Goal: Find specific page/section: Find specific page/section

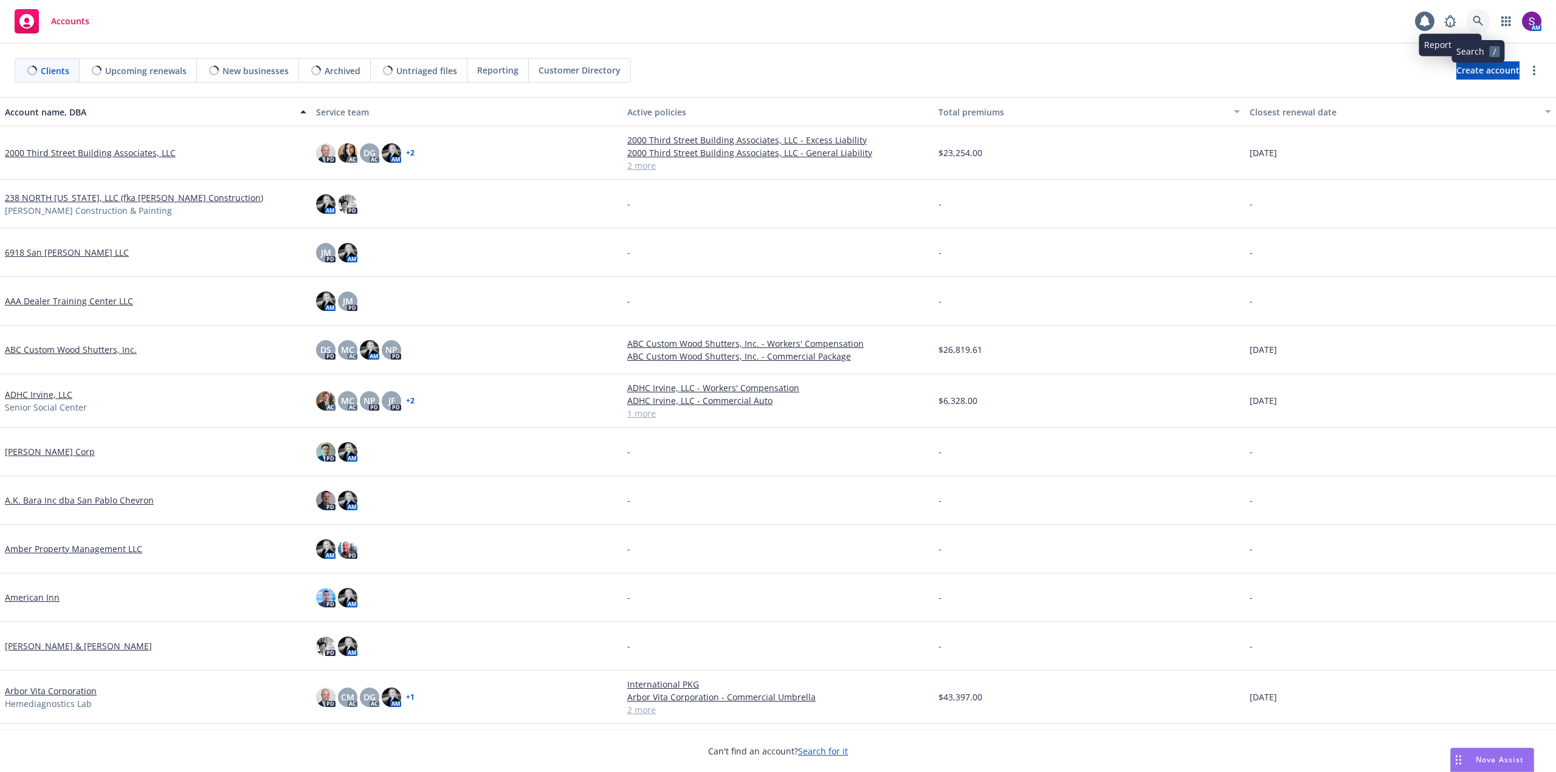
click at [1475, 21] on icon at bounding box center [1477, 21] width 11 height 11
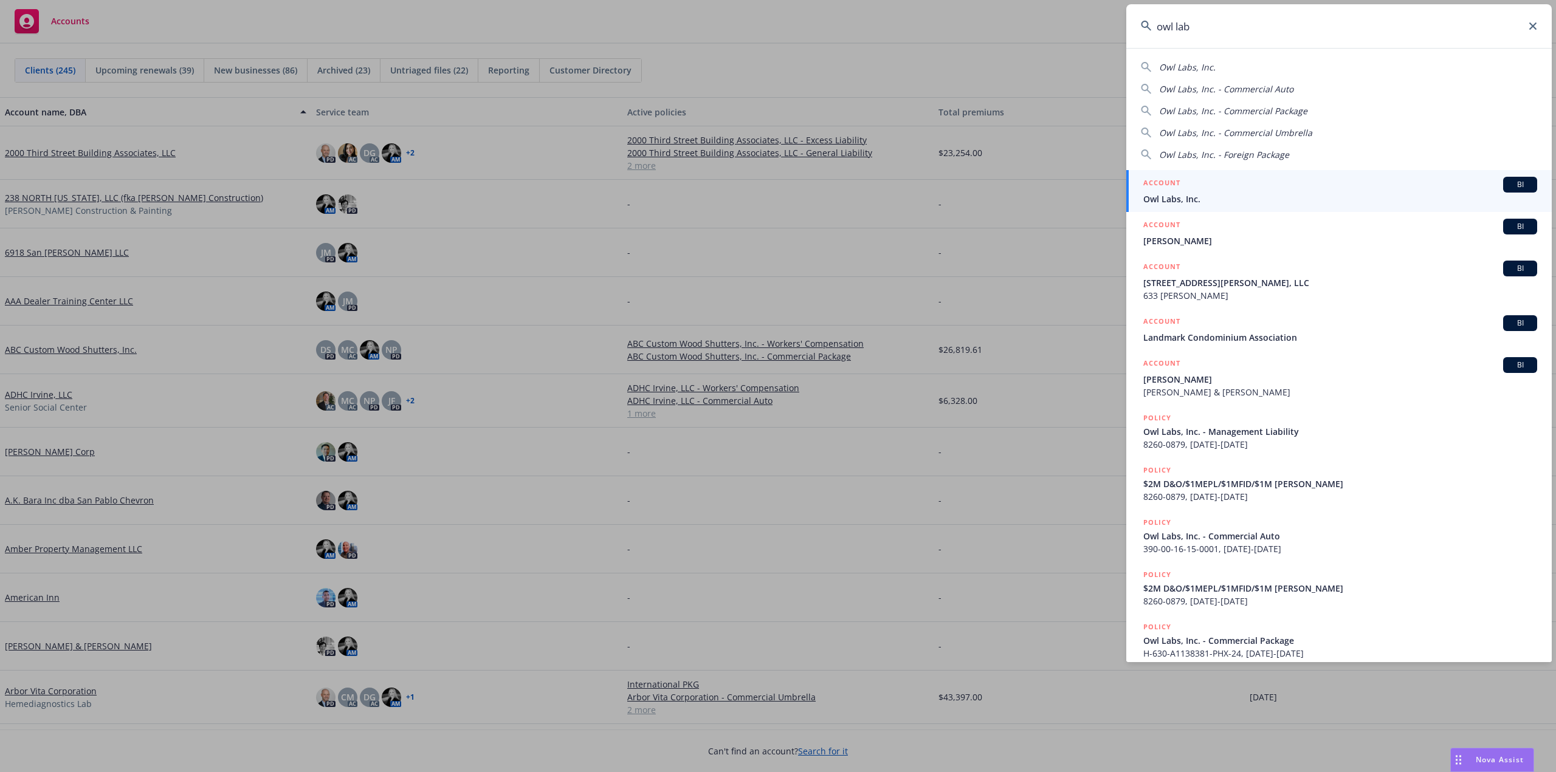
type input "owl lab"
click at [1226, 186] on div "ACCOUNT BI" at bounding box center [1340, 185] width 394 height 16
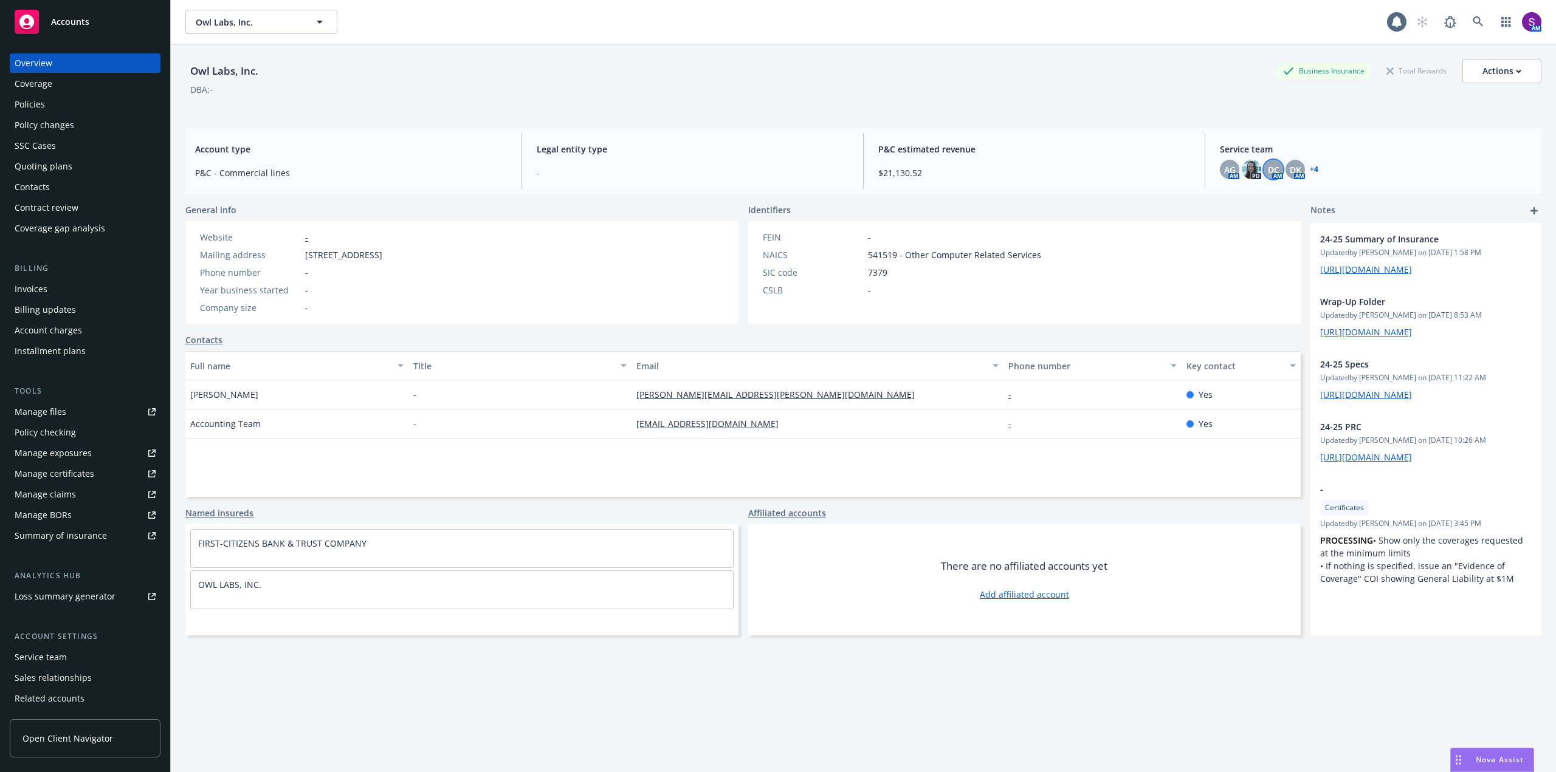
click at [1268, 169] on span "DC" at bounding box center [1274, 169] width 12 height 13
click at [1113, 159] on div "P&C estimated revenue $21,130.52" at bounding box center [1033, 161] width 331 height 56
click at [1472, 22] on icon at bounding box center [1477, 21] width 11 height 11
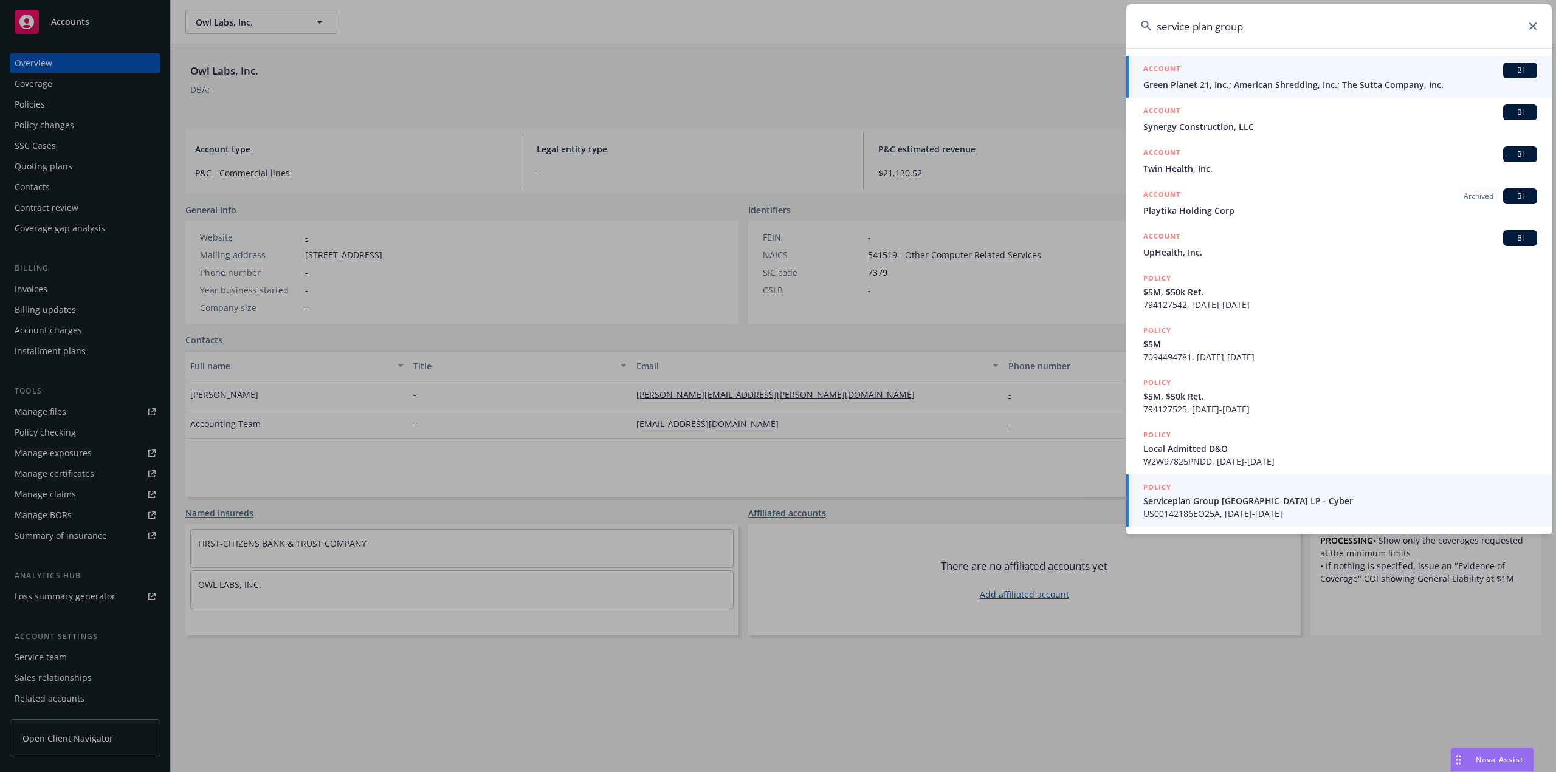
type input "service plan group"
click at [1196, 509] on span "US00142186EO25A, [DATE]-[DATE]" at bounding box center [1340, 513] width 394 height 13
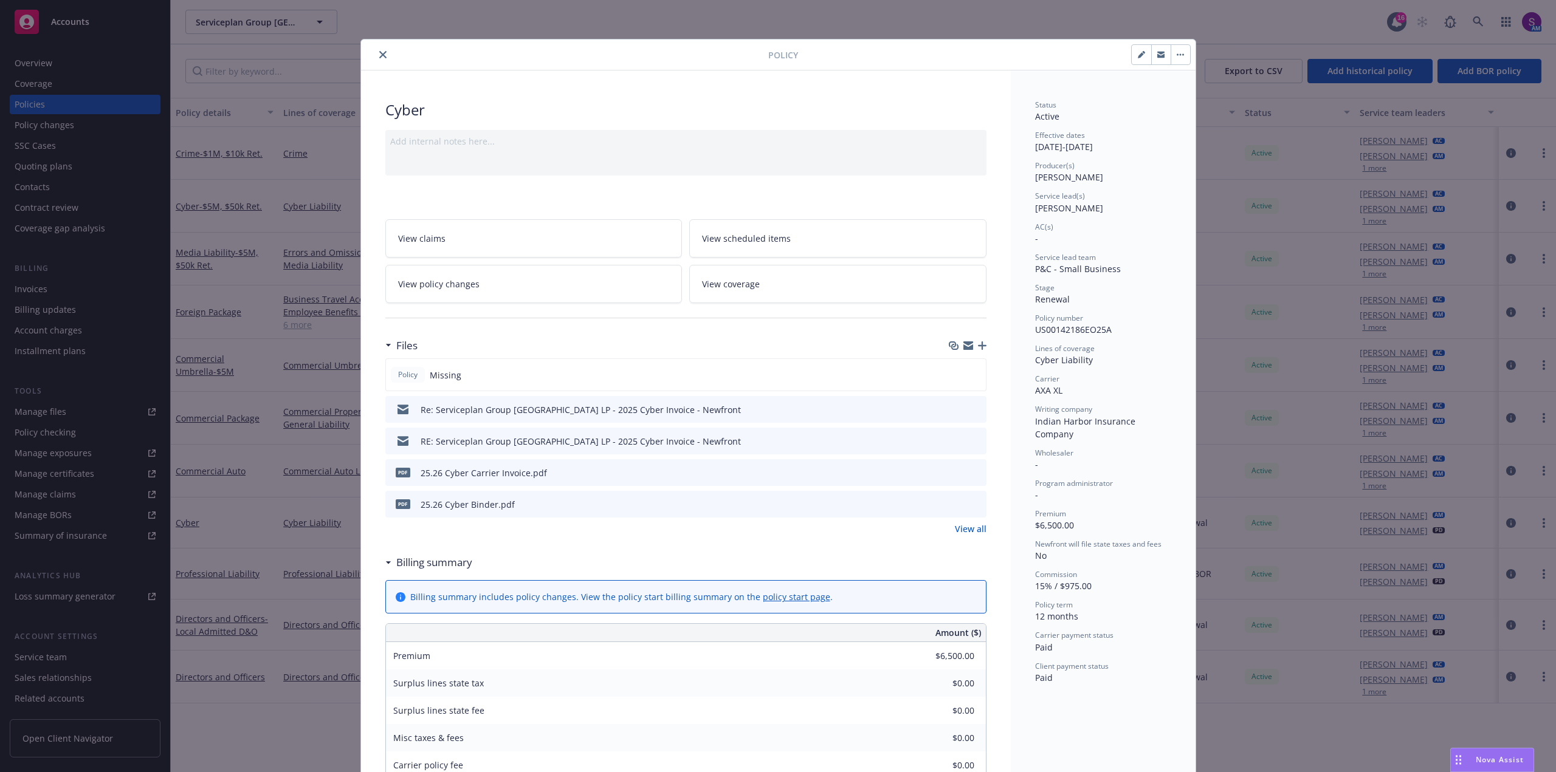
click at [379, 57] on icon "close" at bounding box center [382, 54] width 7 height 7
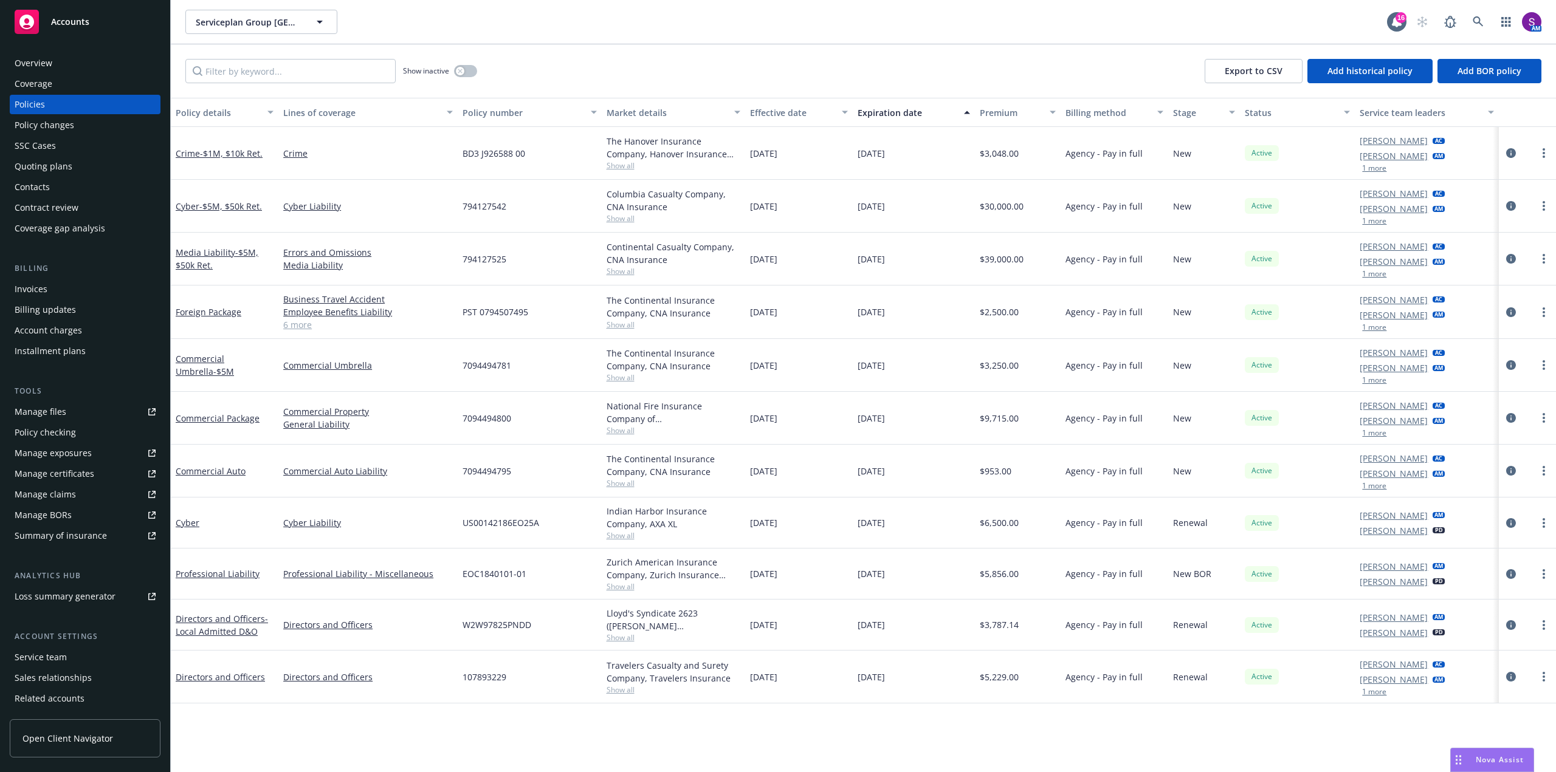
click at [77, 63] on div "Overview" at bounding box center [85, 62] width 141 height 19
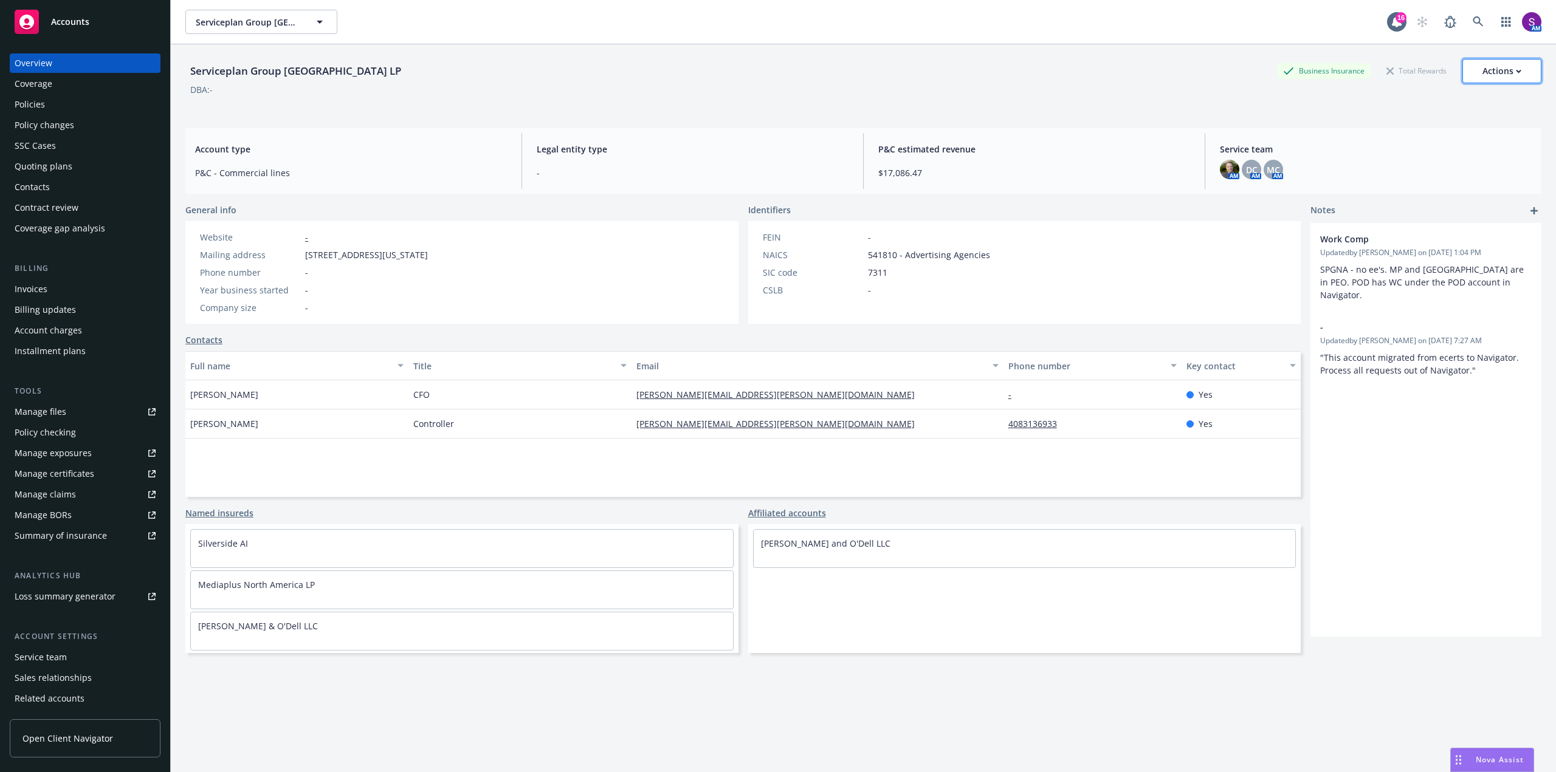
click at [1499, 73] on div "Actions" at bounding box center [1501, 71] width 39 height 23
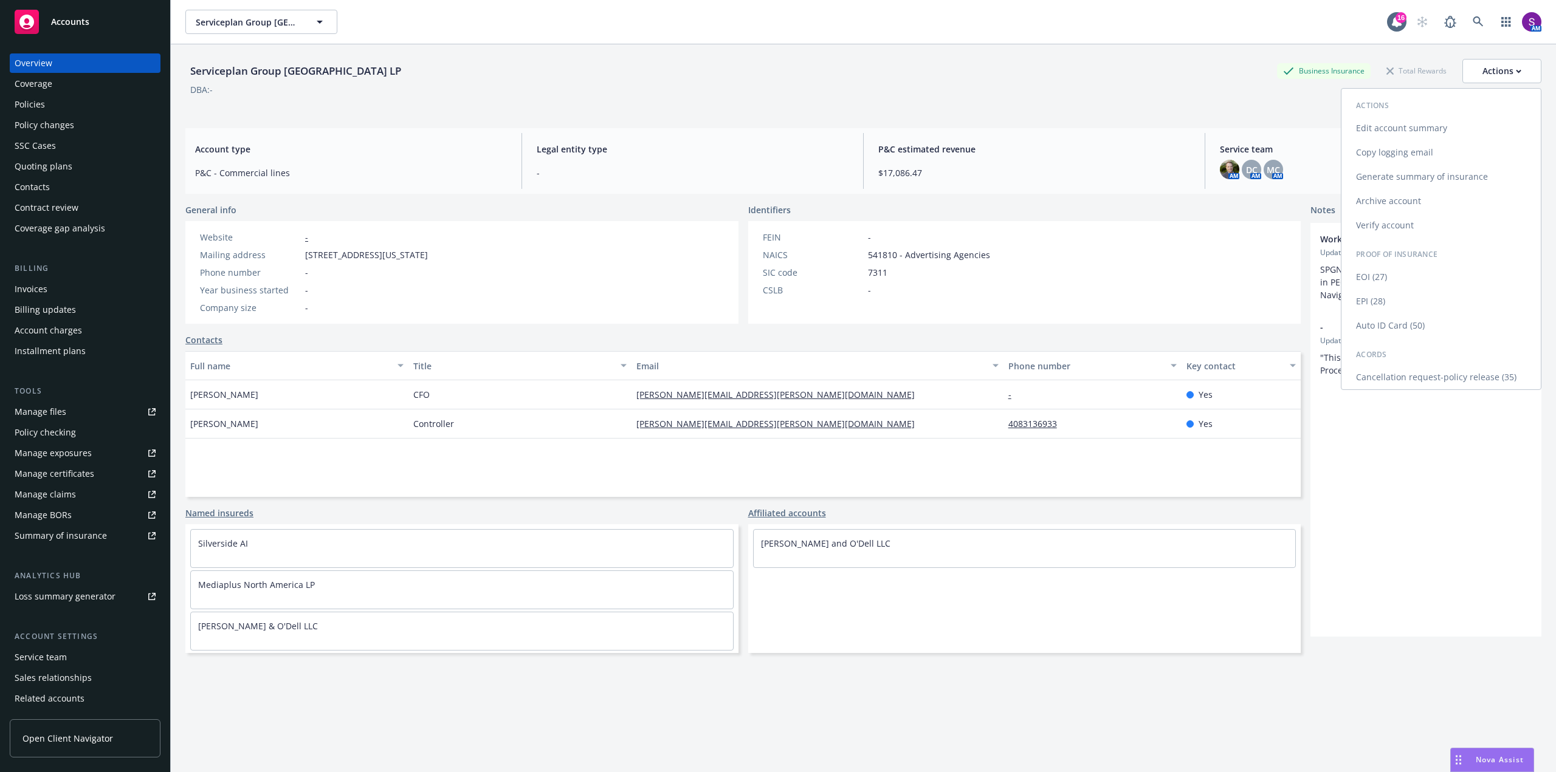
click at [1399, 150] on link "Copy logging email" at bounding box center [1440, 152] width 199 height 24
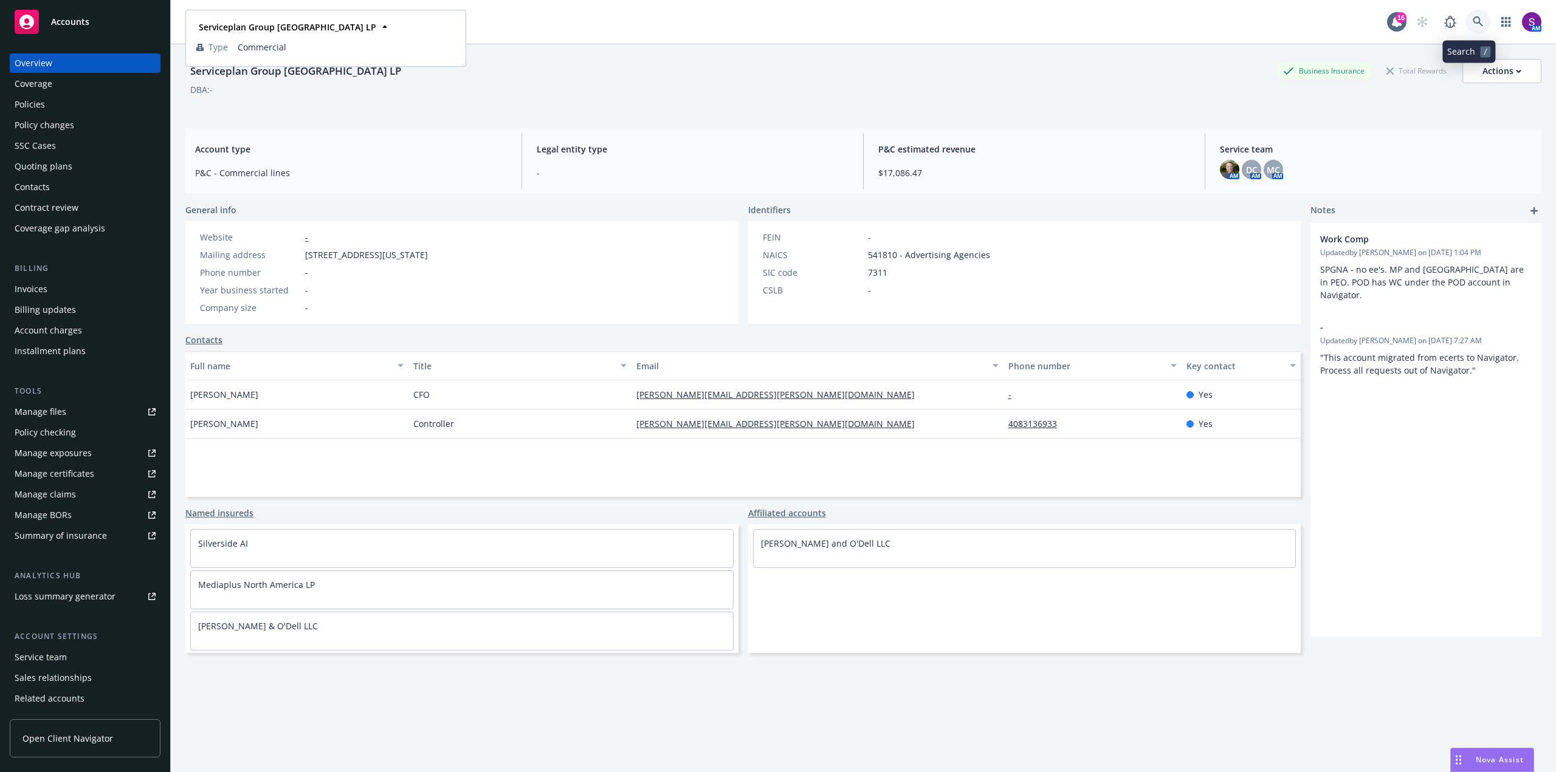
click at [1472, 19] on icon at bounding box center [1477, 21] width 10 height 10
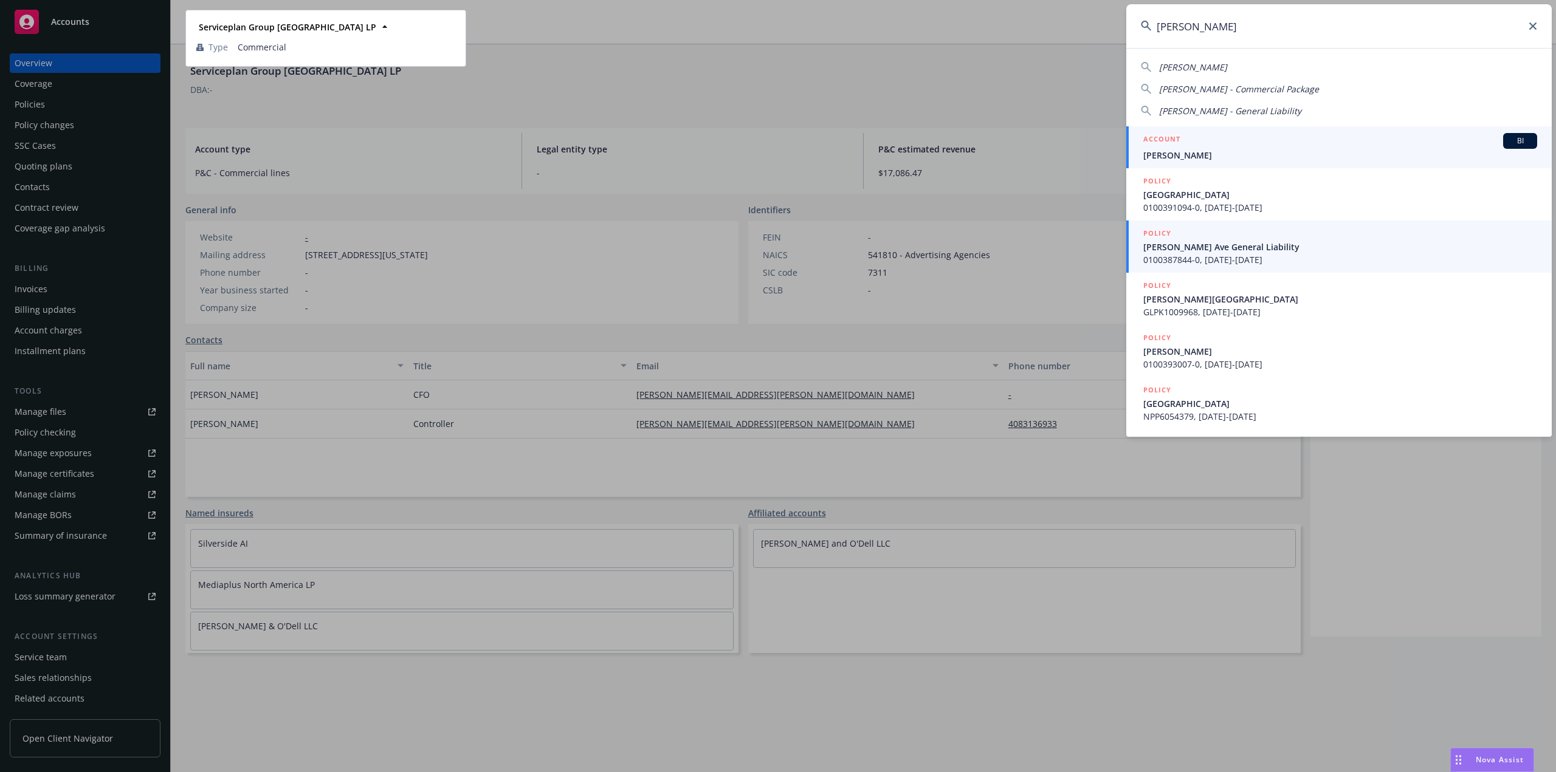
type input "[PERSON_NAME]"
click at [1189, 148] on div "ACCOUNT BI" at bounding box center [1340, 141] width 394 height 16
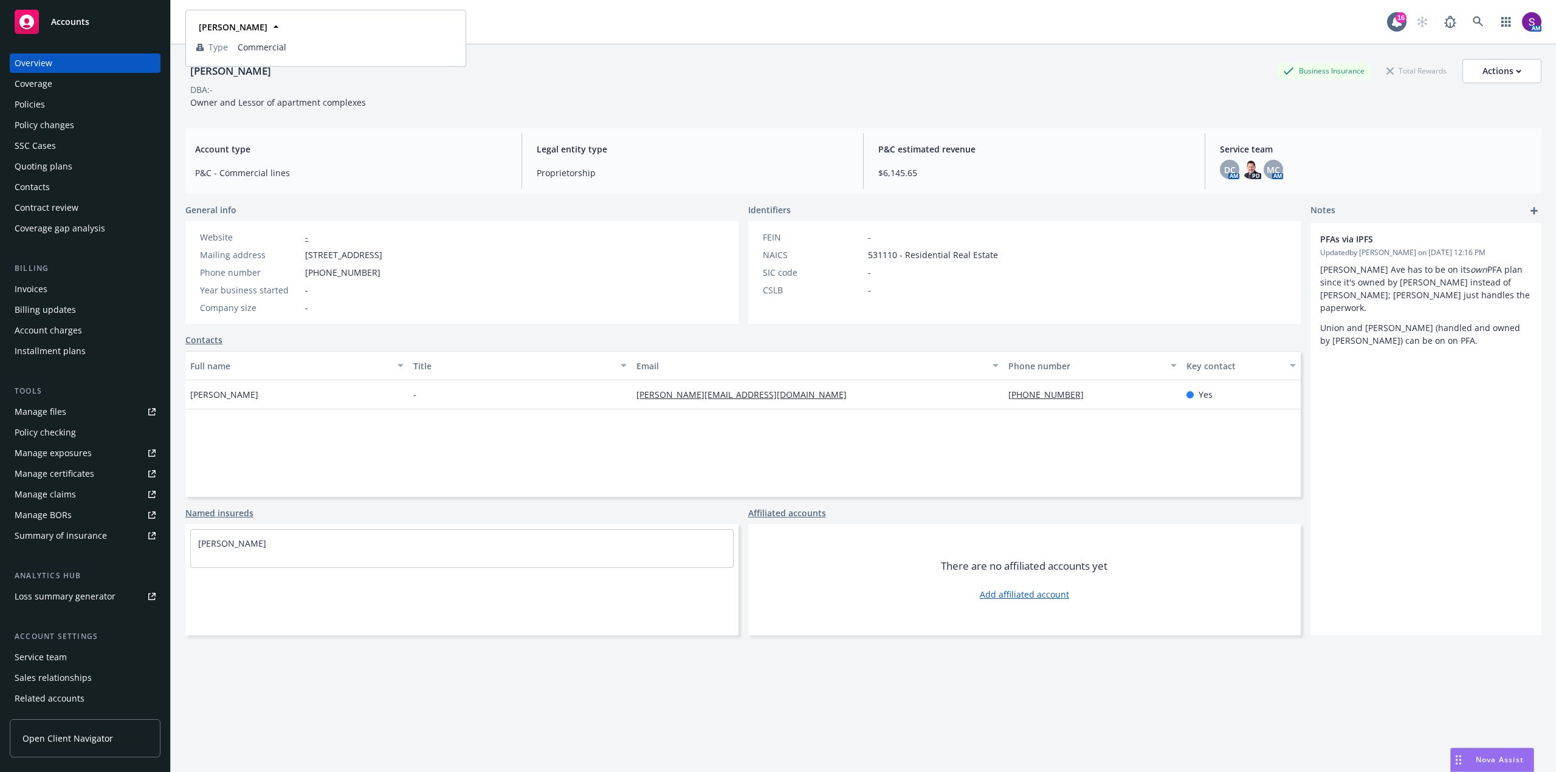
click at [66, 105] on div "Policies" at bounding box center [85, 104] width 141 height 19
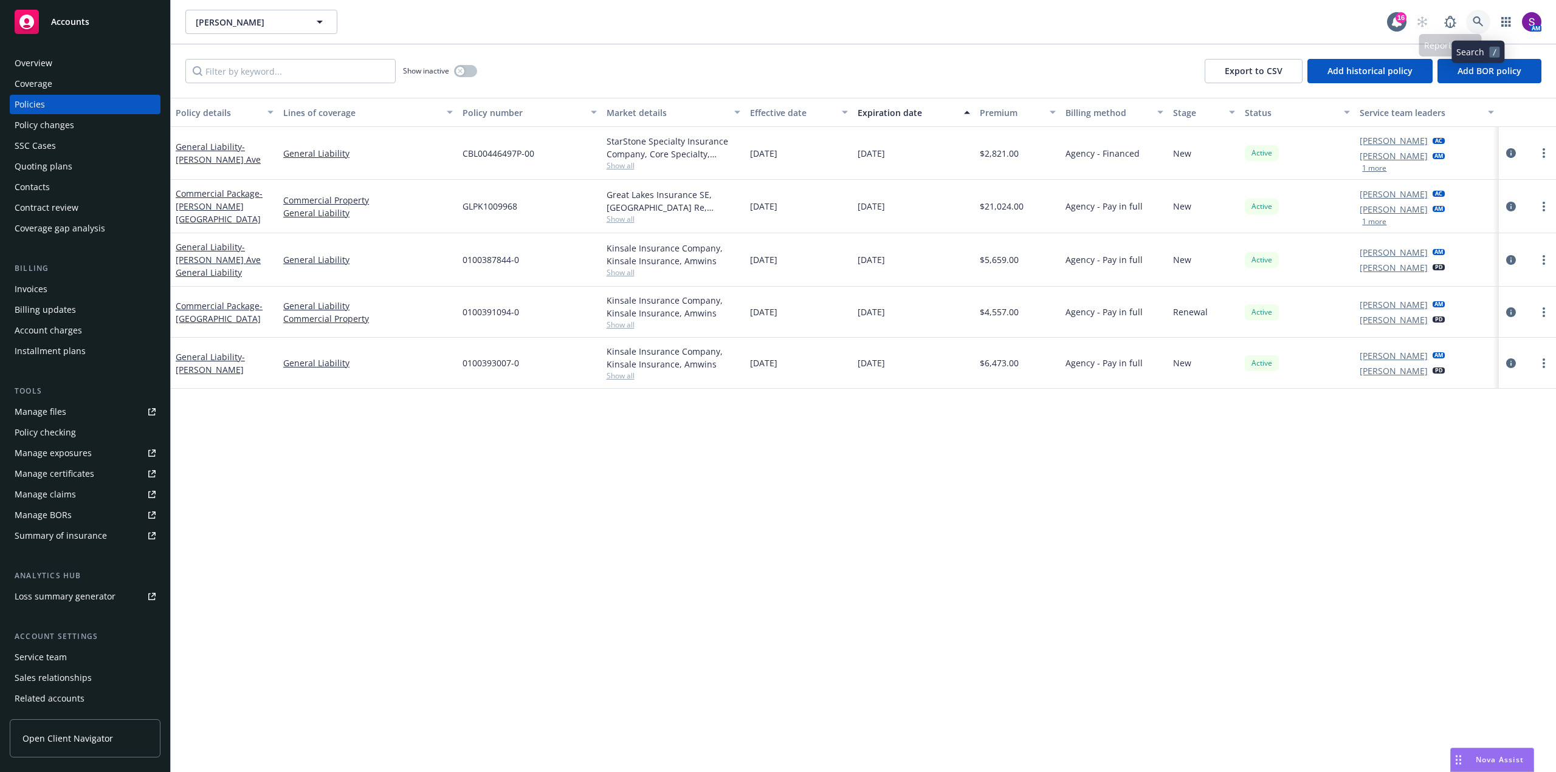
click at [1482, 21] on icon at bounding box center [1477, 21] width 11 height 11
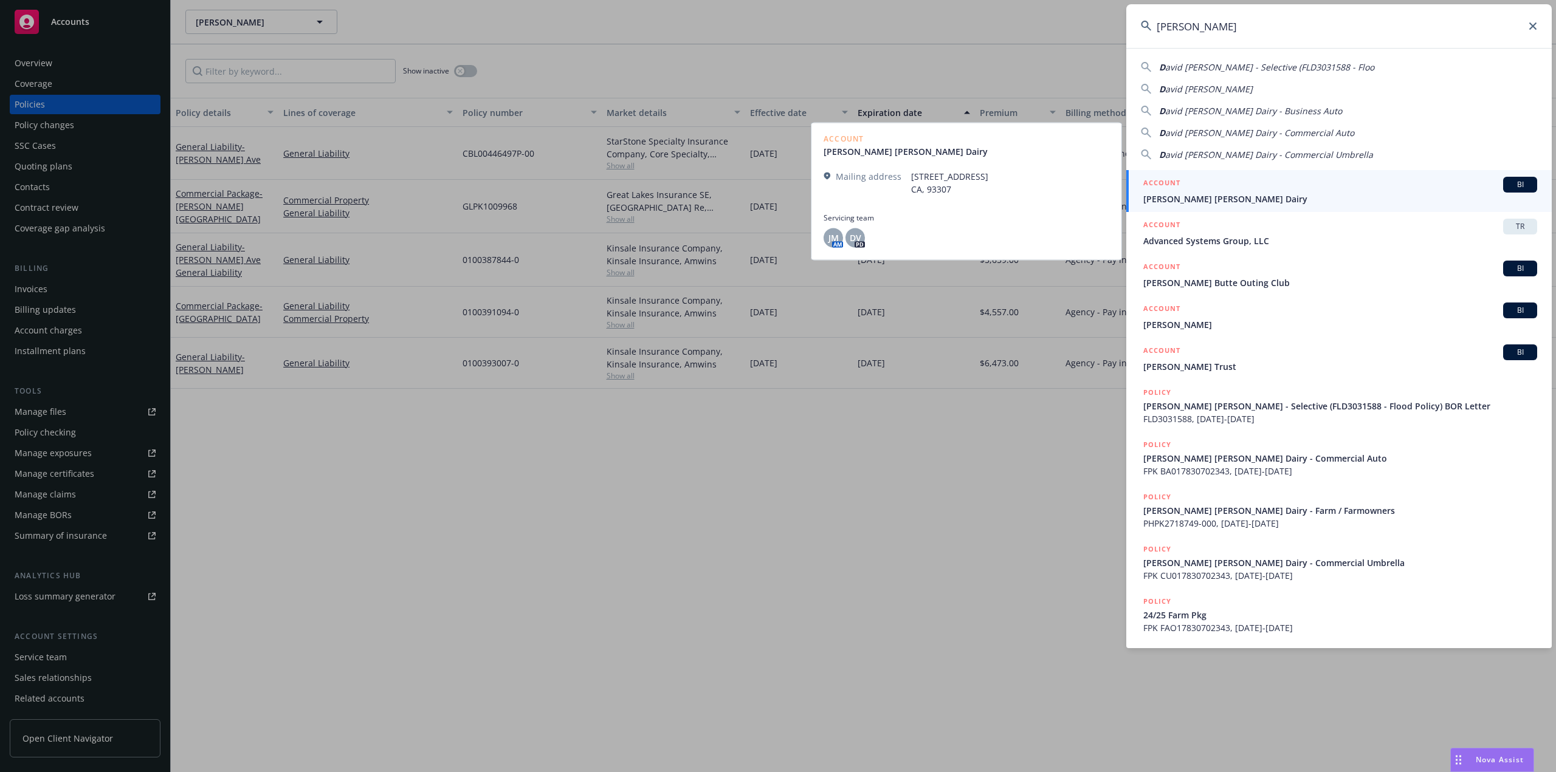
type input "[PERSON_NAME]"
click at [1203, 197] on span "[PERSON_NAME] [PERSON_NAME] Dairy" at bounding box center [1340, 199] width 394 height 13
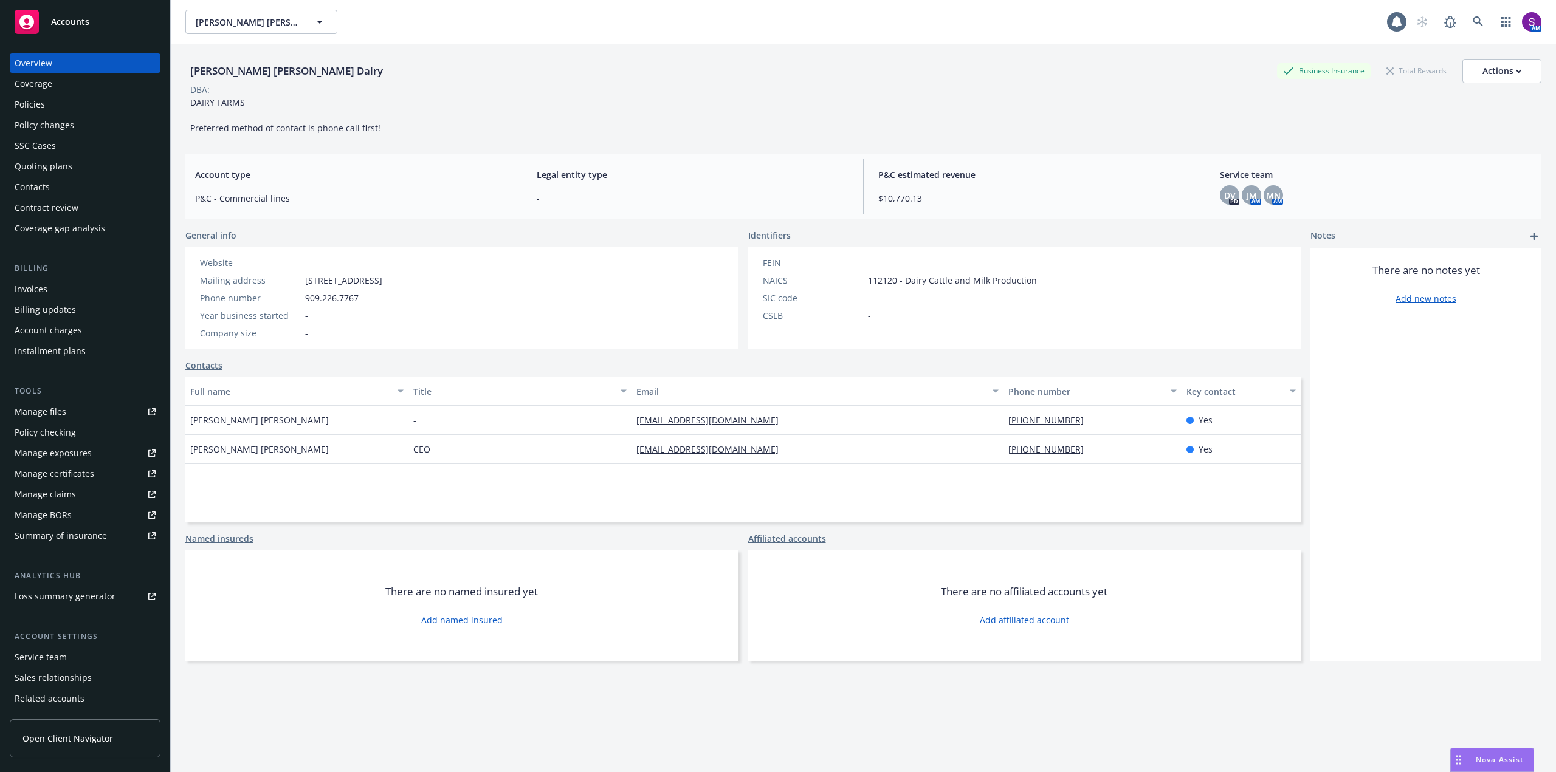
click at [39, 110] on div "Policies" at bounding box center [30, 104] width 30 height 19
